Goal: Navigation & Orientation: Understand site structure

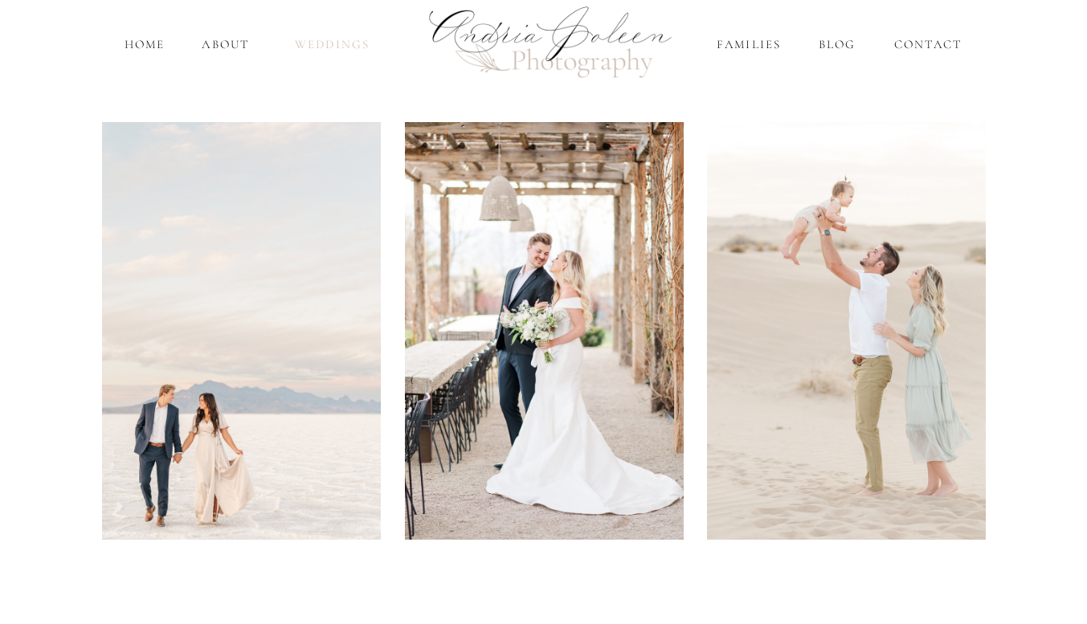
click at [350, 43] on nav "Weddings" at bounding box center [332, 44] width 95 height 18
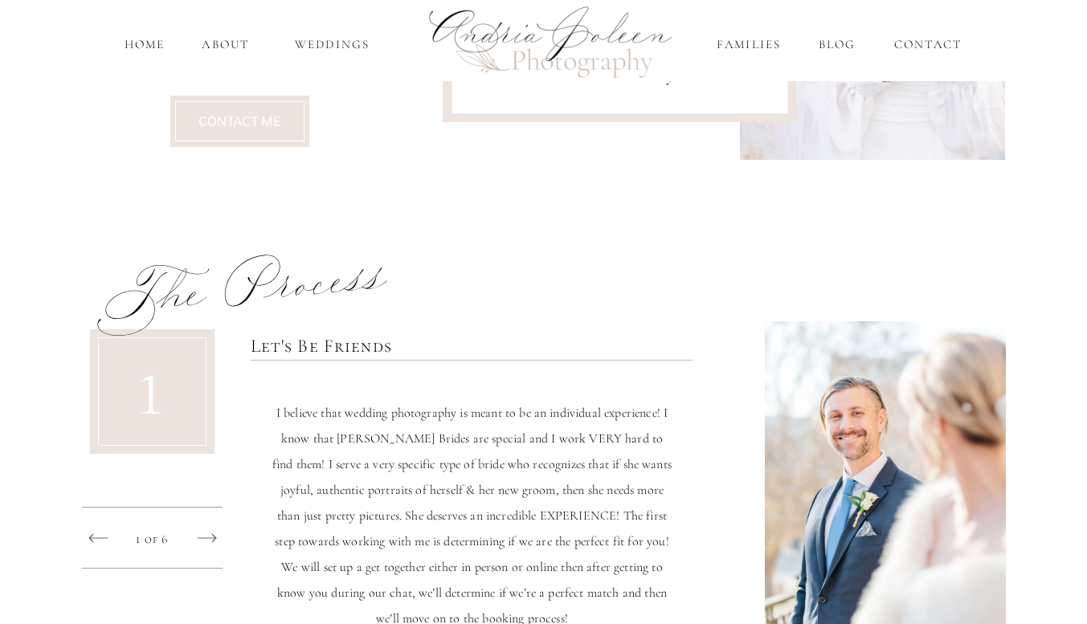
scroll to position [1308, 0]
click at [660, 173] on div at bounding box center [547, 48] width 273 height 273
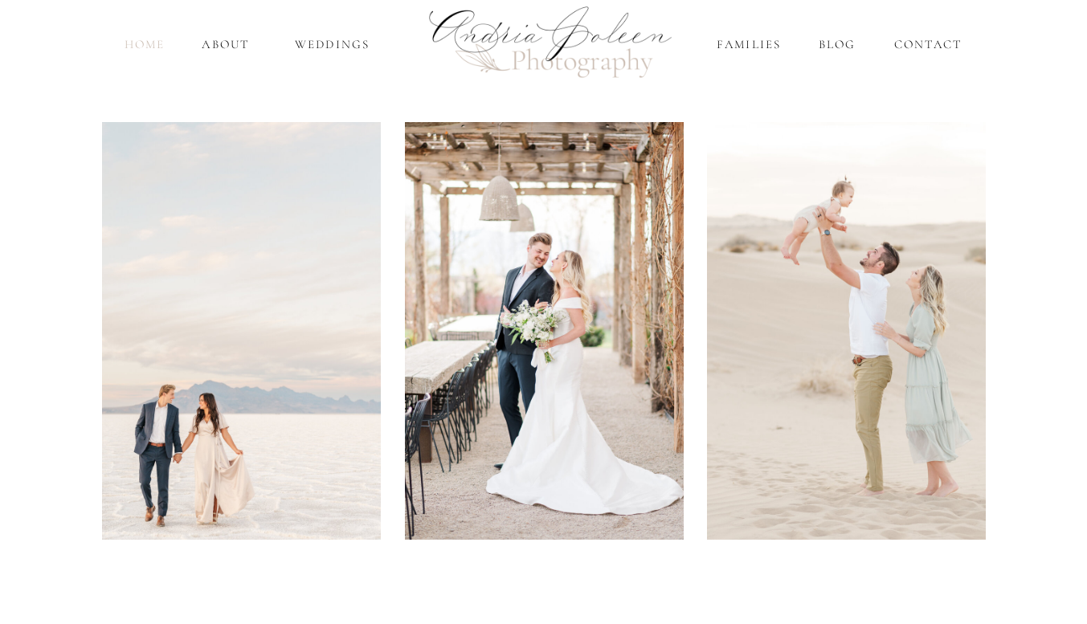
click at [149, 43] on nav "home" at bounding box center [145, 44] width 46 height 18
click at [231, 39] on nav "About" at bounding box center [225, 44] width 55 height 18
